Goal: Check status: Check status

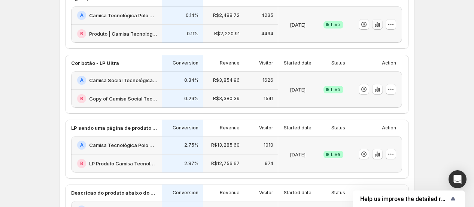
scroll to position [177, 0]
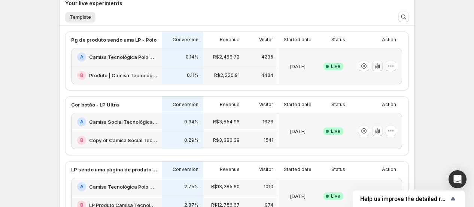
click at [378, 65] on icon "button" at bounding box center [377, 65] width 7 height 7
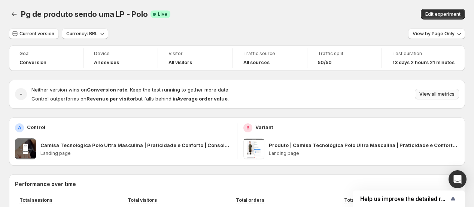
click at [433, 94] on span "View all metrics" at bounding box center [436, 94] width 35 height 6
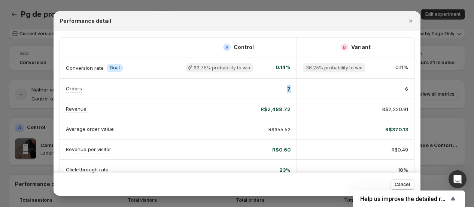
drag, startPoint x: 287, startPoint y: 86, endPoint x: 292, endPoint y: 88, distance: 5.0
click at [292, 88] on div "7" at bounding box center [238, 88] width 117 height 19
drag, startPoint x: 264, startPoint y: 108, endPoint x: 298, endPoint y: 107, distance: 34.1
click at [298, 107] on div "Revenue R$2,488.72 R$2,220.91" at bounding box center [237, 109] width 354 height 20
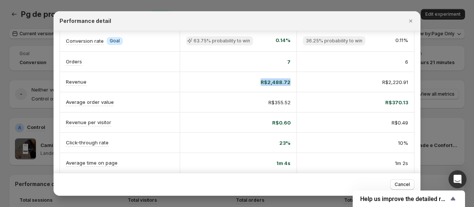
scroll to position [42, 0]
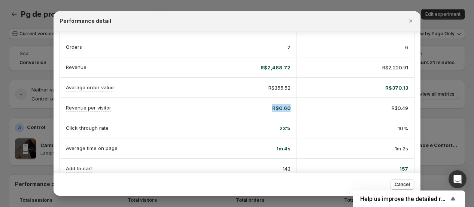
drag, startPoint x: 272, startPoint y: 108, endPoint x: 292, endPoint y: 107, distance: 20.2
click at [292, 107] on div "R$0.60" at bounding box center [238, 107] width 117 height 19
drag, startPoint x: 279, startPoint y: 127, endPoint x: 290, endPoint y: 128, distance: 10.9
click at [290, 128] on span "23%" at bounding box center [284, 127] width 11 height 7
click at [279, 131] on div "23%" at bounding box center [238, 127] width 104 height 7
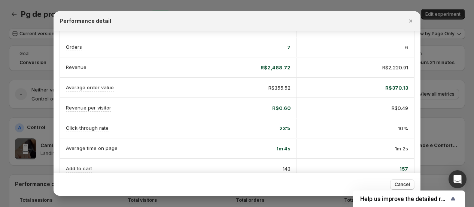
scroll to position [83, 0]
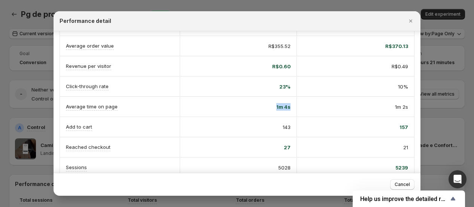
drag, startPoint x: 276, startPoint y: 104, endPoint x: 292, endPoint y: 105, distance: 16.1
click at [292, 105] on div "1m 4s" at bounding box center [238, 106] width 117 height 19
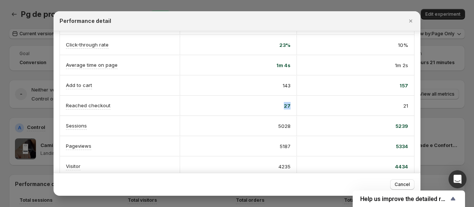
drag, startPoint x: 284, startPoint y: 106, endPoint x: 291, endPoint y: 106, distance: 6.7
click at [291, 106] on div "27" at bounding box center [238, 105] width 117 height 19
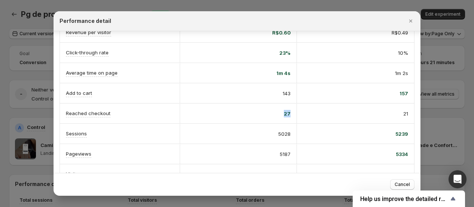
scroll to position [135, 0]
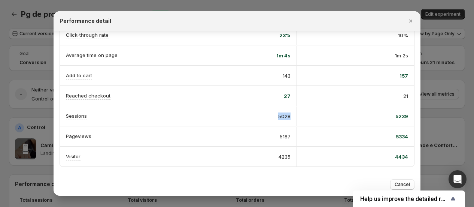
drag, startPoint x: 279, startPoint y: 116, endPoint x: 291, endPoint y: 115, distance: 12.4
click at [291, 115] on div "5028" at bounding box center [238, 115] width 117 height 19
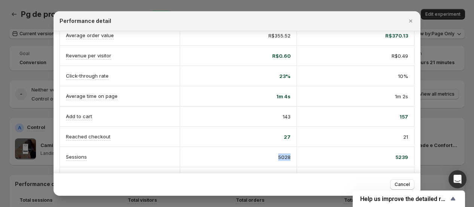
scroll to position [52, 0]
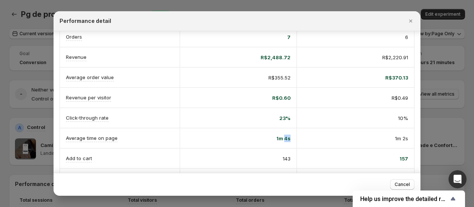
drag, startPoint x: 285, startPoint y: 137, endPoint x: 289, endPoint y: 137, distance: 4.5
click at [289, 137] on span "1m 4s" at bounding box center [283, 137] width 14 height 7
click at [399, 137] on span "1m 2s" at bounding box center [401, 137] width 13 height 7
click at [280, 138] on span "1m 4s" at bounding box center [283, 137] width 14 height 7
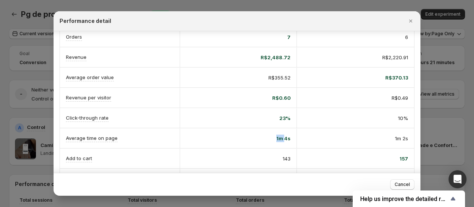
click at [280, 138] on span "1m 4s" at bounding box center [283, 137] width 14 height 7
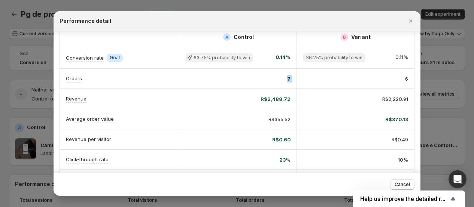
scroll to position [0, 4]
drag, startPoint x: 287, startPoint y: 76, endPoint x: 381, endPoint y: 80, distance: 94.4
click at [401, 78] on div "Orders 7 6" at bounding box center [237, 79] width 354 height 20
click at [343, 83] on div "6" at bounding box center [355, 78] width 117 height 19
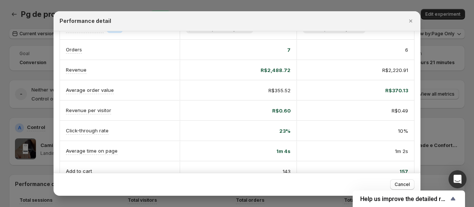
scroll to position [52, 0]
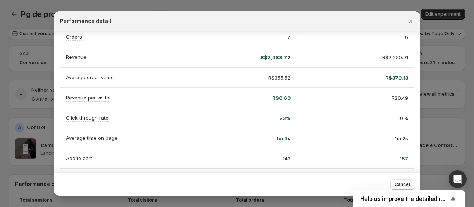
click at [279, 118] on span "23%" at bounding box center [284, 117] width 11 height 7
click at [349, 113] on div "10%" at bounding box center [355, 117] width 117 height 19
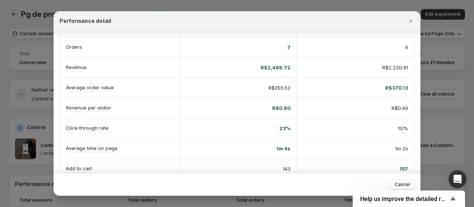
scroll to position [0, 0]
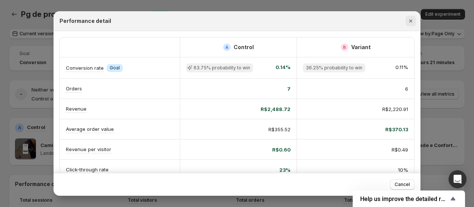
click at [406, 22] on button "Close" at bounding box center [410, 21] width 10 height 10
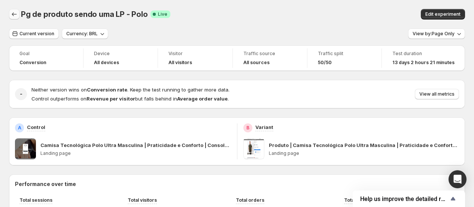
click at [14, 13] on icon "Back" at bounding box center [13, 13] width 7 height 7
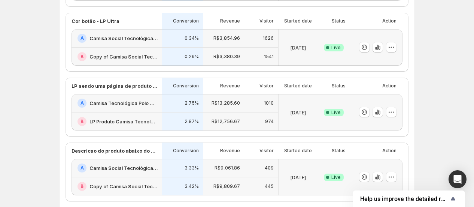
scroll to position [125, 0]
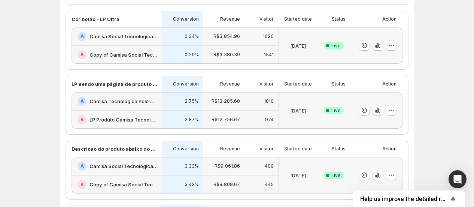
click at [376, 110] on icon "button" at bounding box center [377, 109] width 7 height 7
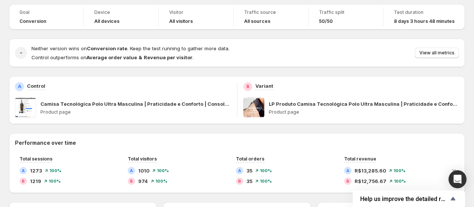
scroll to position [42, 0]
click at [442, 50] on span "View all metrics" at bounding box center [436, 52] width 35 height 6
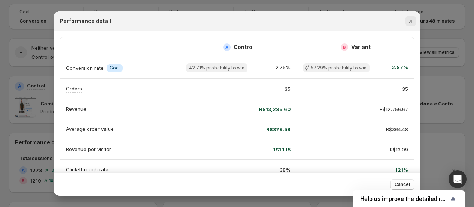
click at [409, 22] on icon "Close" at bounding box center [410, 20] width 7 height 7
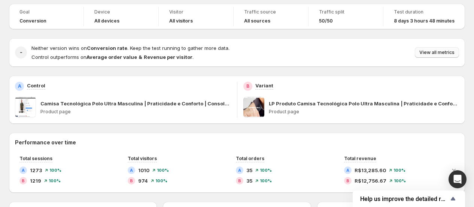
click at [439, 50] on span "View all metrics" at bounding box center [436, 52] width 35 height 6
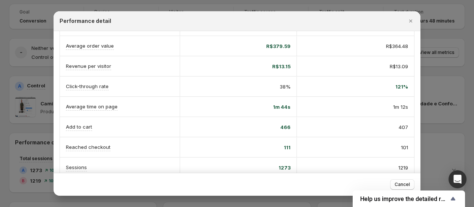
scroll to position [0, 0]
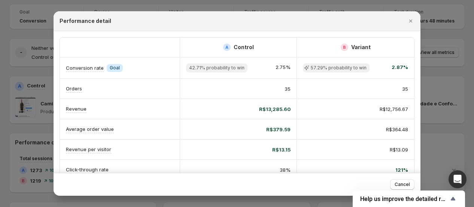
click at [264, 108] on span "R$13,285.60" at bounding box center [274, 108] width 31 height 7
click at [276, 106] on span "R$13,285.60" at bounding box center [274, 108] width 31 height 7
click at [281, 110] on span "R$13,285.60" at bounding box center [274, 108] width 31 height 7
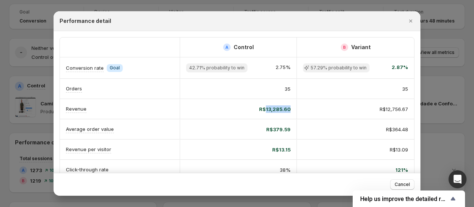
click at [281, 110] on span "R$13,285.60" at bounding box center [274, 108] width 31 height 7
click at [280, 110] on span "R$13,285.60" at bounding box center [274, 108] width 31 height 7
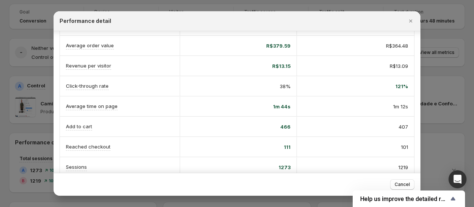
scroll to position [135, 0]
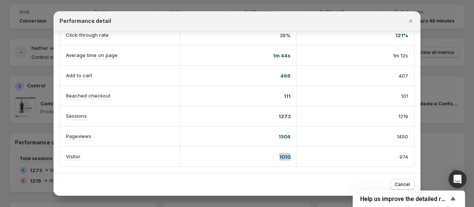
drag, startPoint x: 282, startPoint y: 154, endPoint x: 292, endPoint y: 154, distance: 10.5
click at [292, 154] on div "1010" at bounding box center [238, 156] width 117 height 19
click at [308, 153] on div "974" at bounding box center [355, 156] width 105 height 7
click at [409, 22] on icon "Close" at bounding box center [410, 20] width 3 height 3
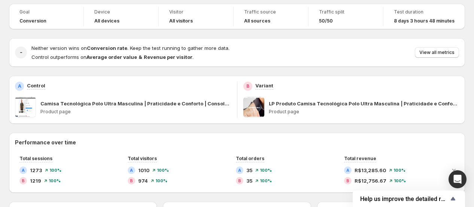
scroll to position [0, 0]
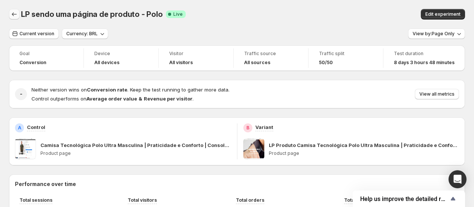
click at [10, 15] on icon "Back" at bounding box center [13, 13] width 7 height 7
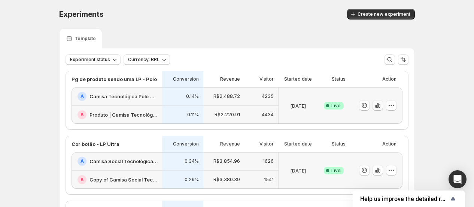
click at [380, 102] on icon "button" at bounding box center [377, 104] width 7 height 7
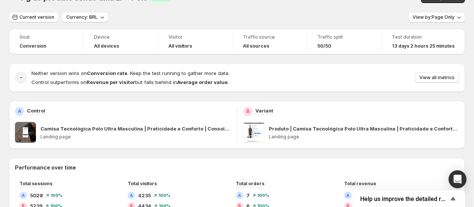
scroll to position [16, 0]
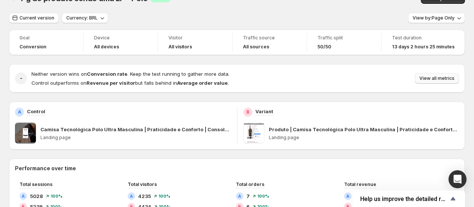
click at [435, 76] on span "View all metrics" at bounding box center [436, 78] width 35 height 6
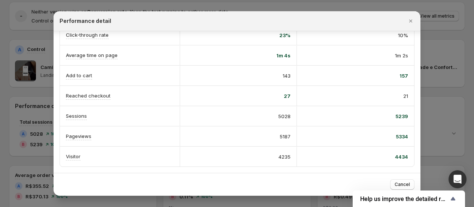
scroll to position [0, 0]
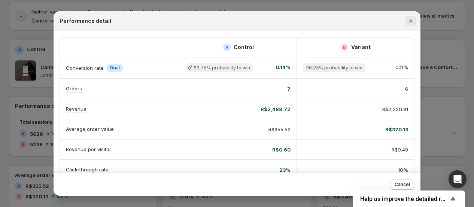
click at [413, 21] on icon "Close" at bounding box center [410, 20] width 7 height 7
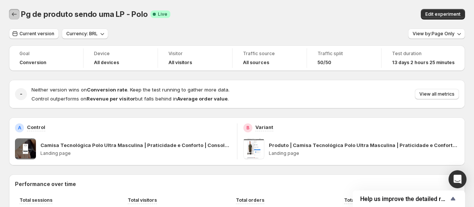
click at [10, 16] on button "Back" at bounding box center [14, 14] width 10 height 10
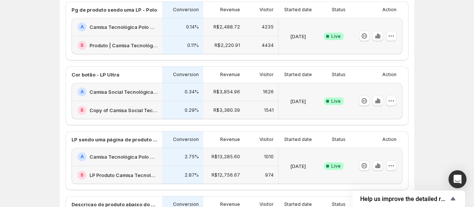
scroll to position [83, 0]
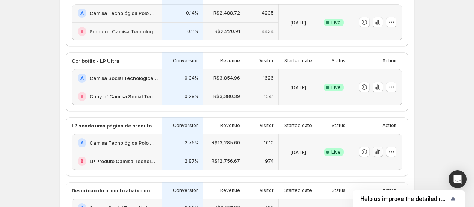
click at [378, 150] on icon "button" at bounding box center [377, 151] width 1 height 5
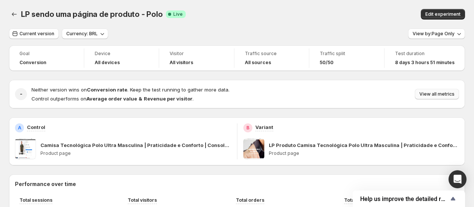
drag, startPoint x: 446, startPoint y: 87, endPoint x: 441, endPoint y: 92, distance: 6.9
click at [446, 87] on div "Neither version wins on Conversion rate . Keep the test running to gather more …" at bounding box center [244, 94] width 427 height 16
click at [441, 93] on span "View all metrics" at bounding box center [436, 94] width 35 height 6
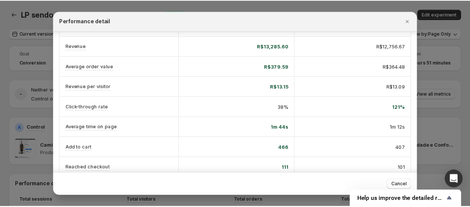
scroll to position [83, 0]
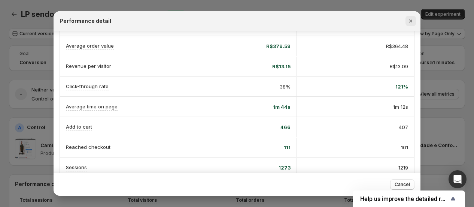
click at [411, 21] on icon "Close" at bounding box center [410, 20] width 3 height 3
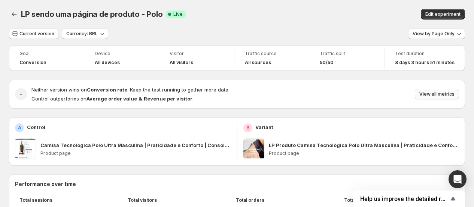
click at [451, 91] on span "View all metrics" at bounding box center [436, 94] width 35 height 6
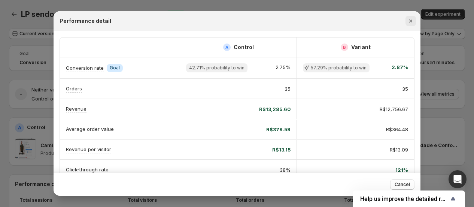
click at [411, 19] on icon "Close" at bounding box center [410, 20] width 7 height 7
